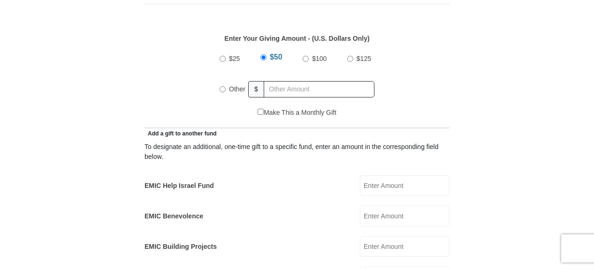
scroll to position [444, 0]
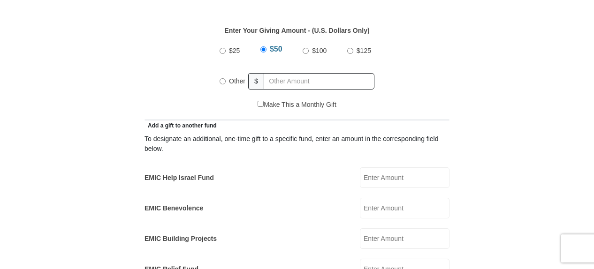
click at [223, 78] on input "Other" at bounding box center [223, 81] width 6 height 6
radio input "true"
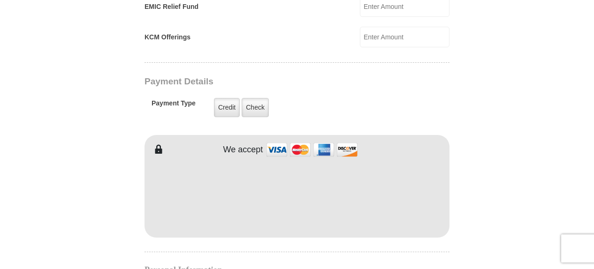
scroll to position [731, 0]
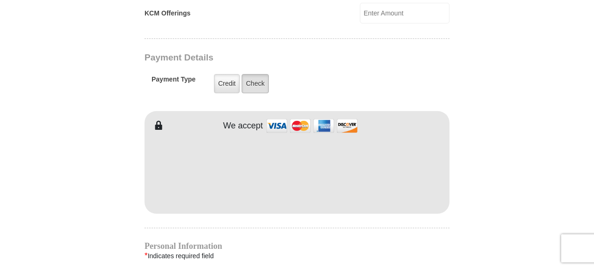
type input "442"
click at [255, 74] on label "Check" at bounding box center [255, 83] width 27 height 19
click at [0, 0] on input "Check" at bounding box center [0, 0] width 0 height 0
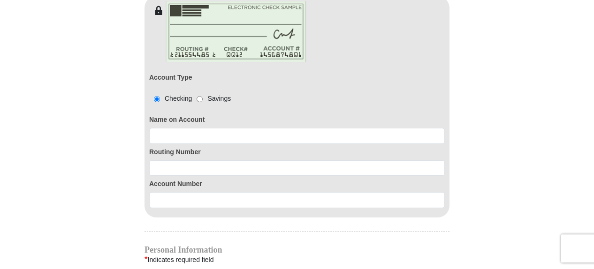
scroll to position [874, 0]
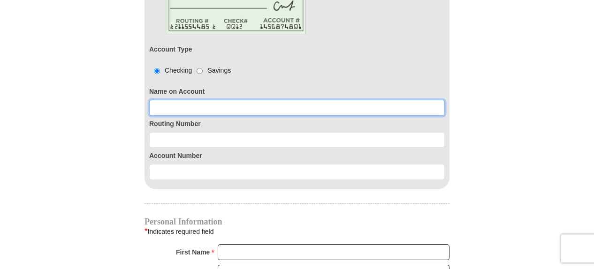
click at [161, 100] on input at bounding box center [297, 108] width 296 height 16
click at [216, 100] on input "[PERSON_NAME]" at bounding box center [297, 108] width 296 height 16
type input "[PERSON_NAME]"
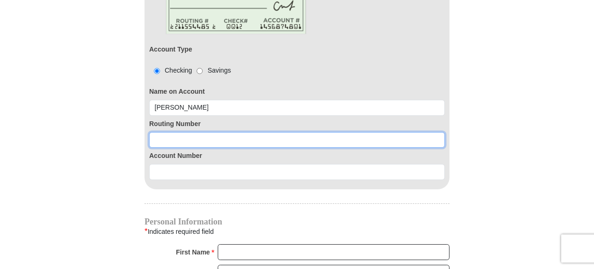
click at [228, 132] on input at bounding box center [297, 140] width 296 height 16
type input "307083911"
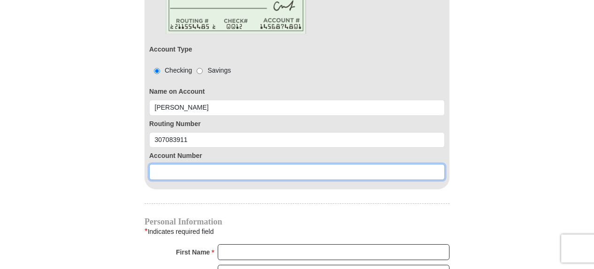
click at [179, 164] on input at bounding box center [297, 172] width 296 height 16
type input "9148140140"
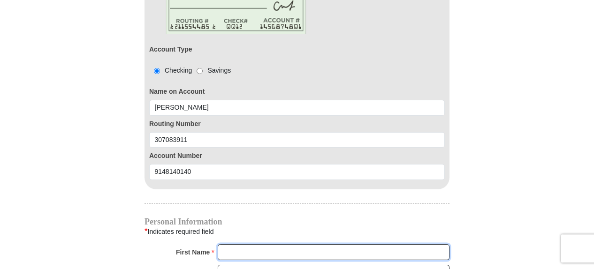
click at [239, 245] on input "First Name *" at bounding box center [334, 253] width 232 height 16
type input "[PERSON_NAME] [PERSON_NAME]"
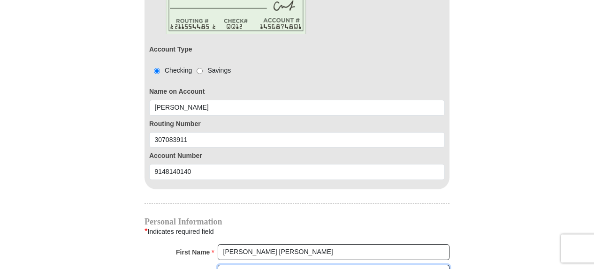
type input "[PERSON_NAME]"
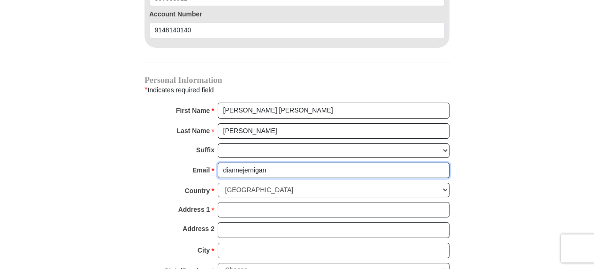
type input "diannejernigan"
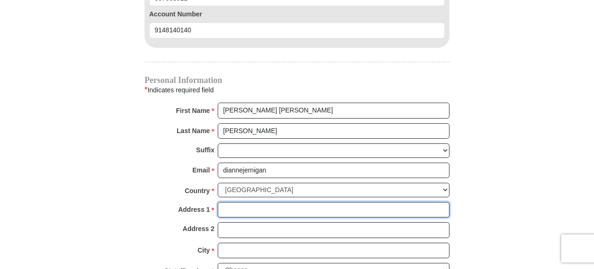
click at [232, 202] on input "Address 1 *" at bounding box center [334, 210] width 232 height 16
type input "PO Box 487"
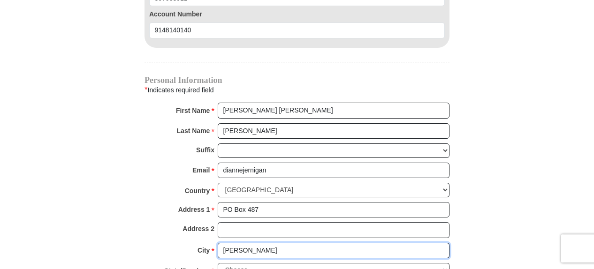
type input "[PERSON_NAME]"
click at [218, 263] on select "Choose [US_STATE] [US_STATE] [US_STATE] [US_STATE] [US_STATE] Armed Forces Amer…" at bounding box center [334, 270] width 232 height 15
select select "NM"
click option "[US_STATE]" at bounding box center [0, 0] width 0 height 0
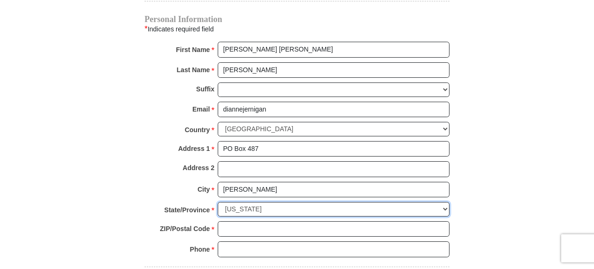
scroll to position [1163, 0]
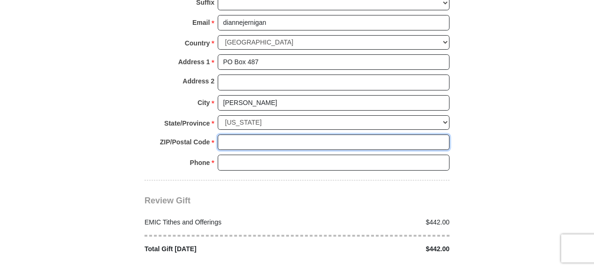
click at [231, 135] on input "ZIP/Postal Code *" at bounding box center [334, 143] width 232 height 16
type input "87032"
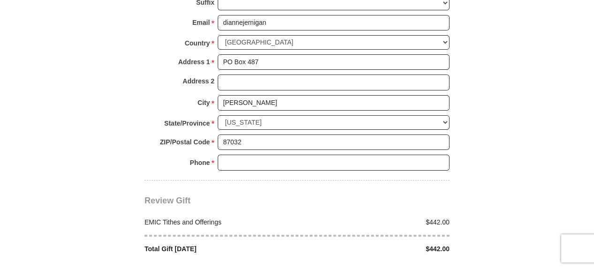
click at [229, 155] on div "Phone * * Please enter Phone Number Please enter Phone" at bounding box center [297, 165] width 305 height 21
click at [230, 155] on input "Phone * *" at bounding box center [334, 163] width 232 height 16
type input "5054146920"
click at [250, 181] on div "Review Gift Your monthly donation will start on the first occurrence on your se…" at bounding box center [297, 218] width 305 height 74
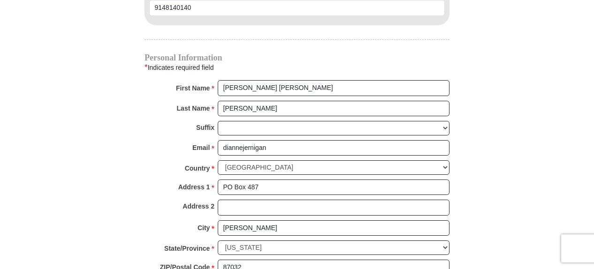
scroll to position [1033, 0]
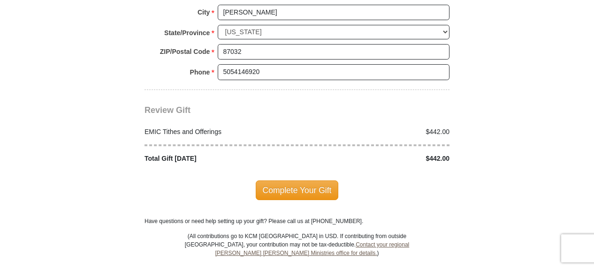
scroll to position [1259, 0]
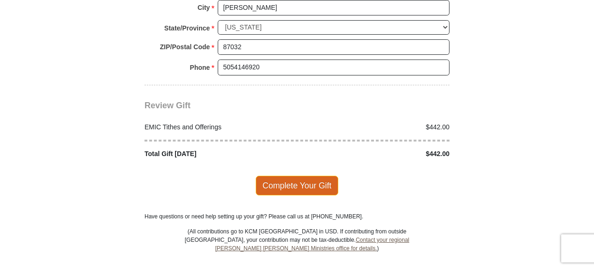
click at [292, 176] on span "Complete Your Gift" at bounding box center [297, 186] width 83 height 20
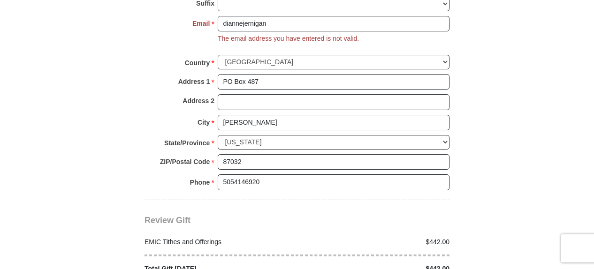
scroll to position [1153, 0]
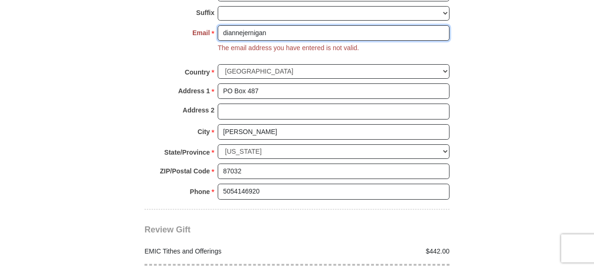
click at [274, 25] on input "diannejernigan" at bounding box center [334, 33] width 232 height 16
type input "[EMAIL_ADDRESS][DOMAIN_NAME]"
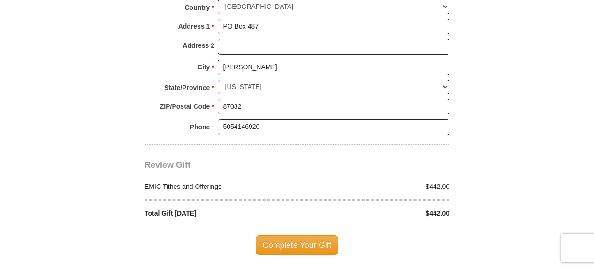
scroll to position [1231, 0]
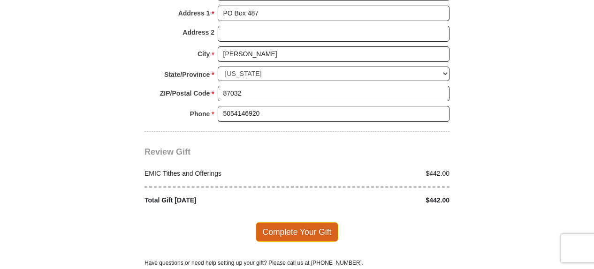
click at [293, 222] on span "Complete Your Gift" at bounding box center [297, 232] width 83 height 20
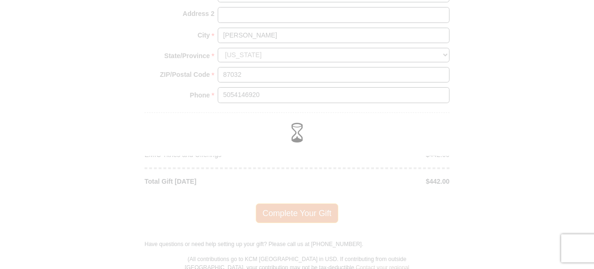
scroll to position [1212, 0]
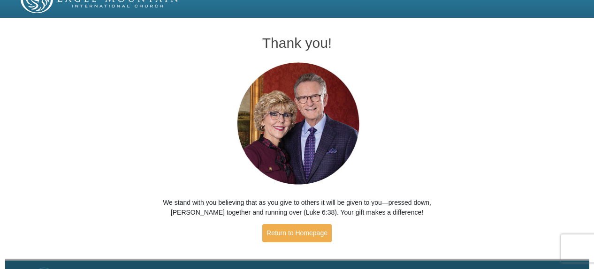
scroll to position [15, 0]
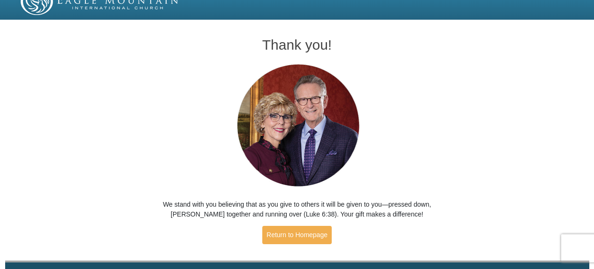
click at [447, 121] on div "Thank you! We stand with you believing that as you give to others it will be gi…" at bounding box center [297, 142] width 594 height 238
click at [296, 235] on link "Return to Homepage" at bounding box center [296, 235] width 69 height 18
